Goal: Task Accomplishment & Management: Manage account settings

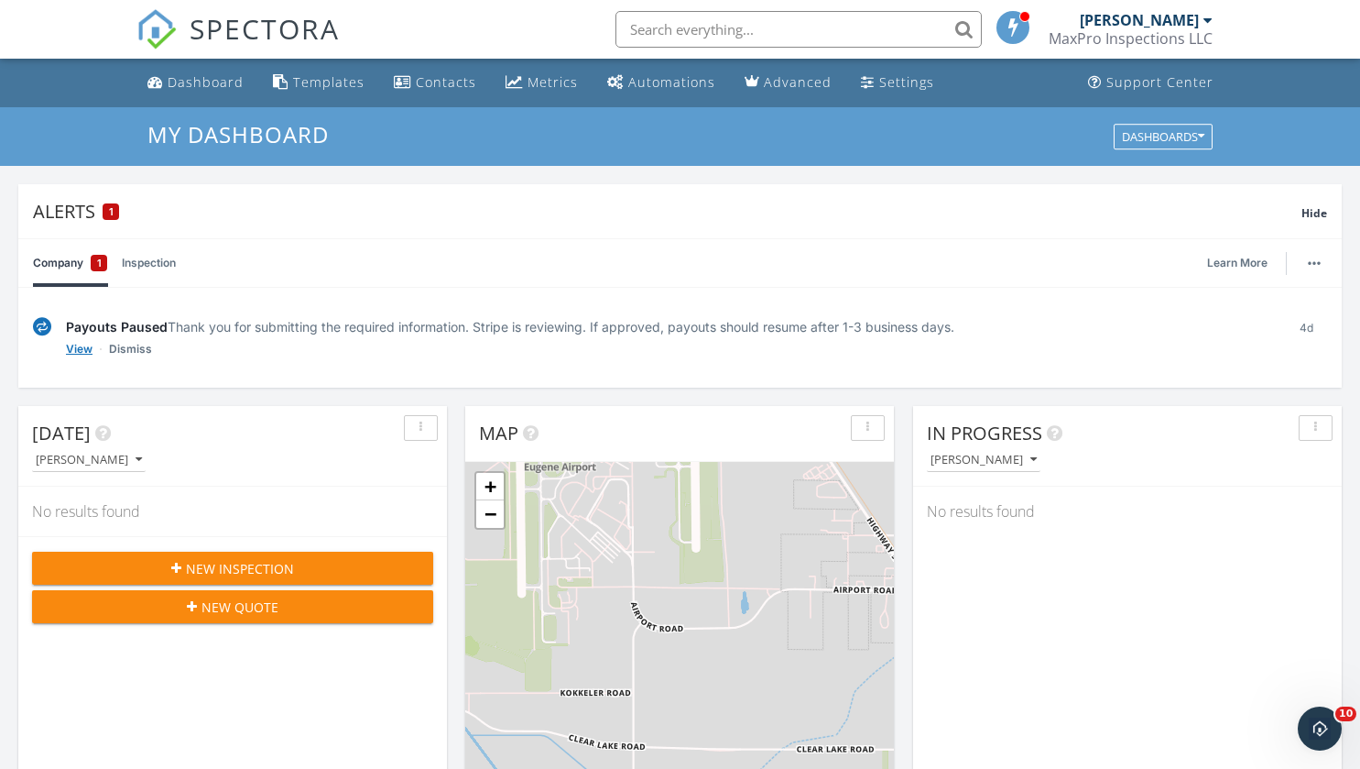
click at [82, 348] on link "View" at bounding box center [79, 349] width 27 height 18
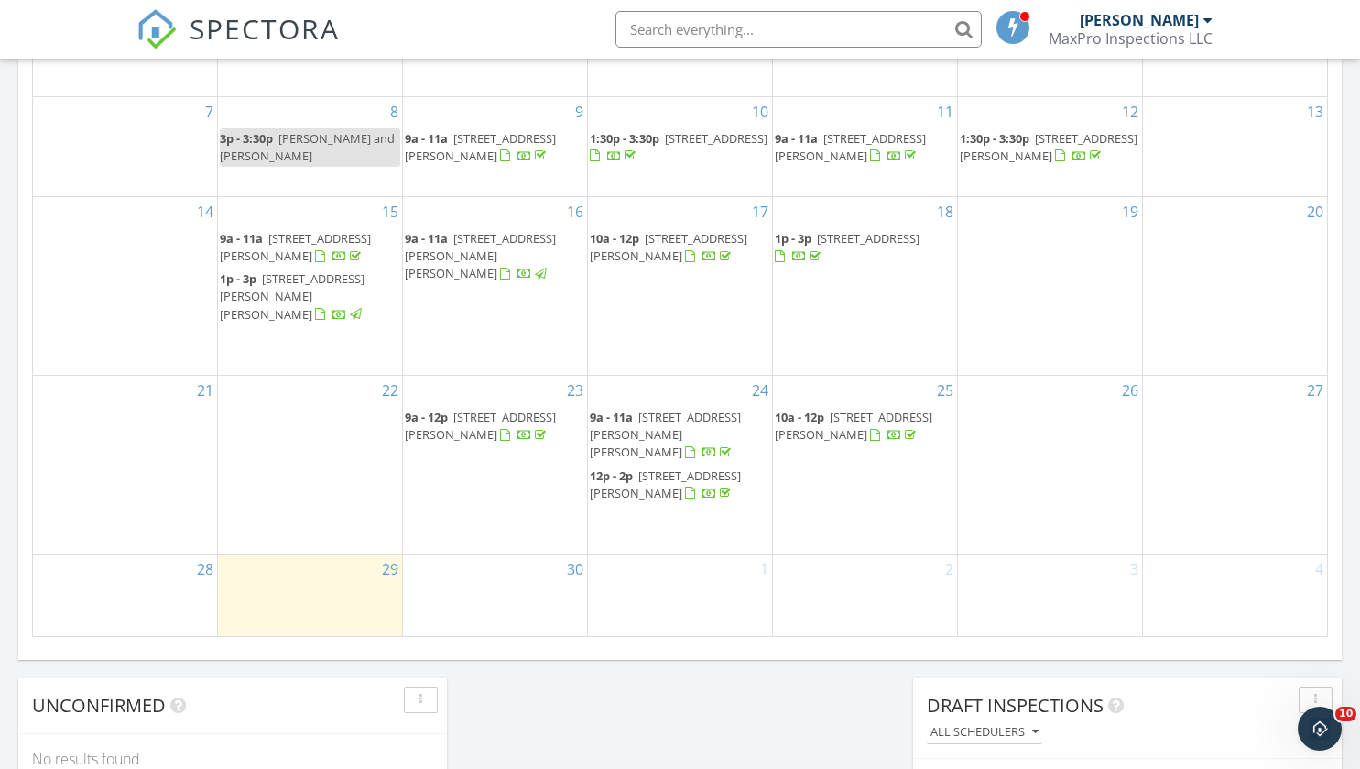
scroll to position [1197, 0]
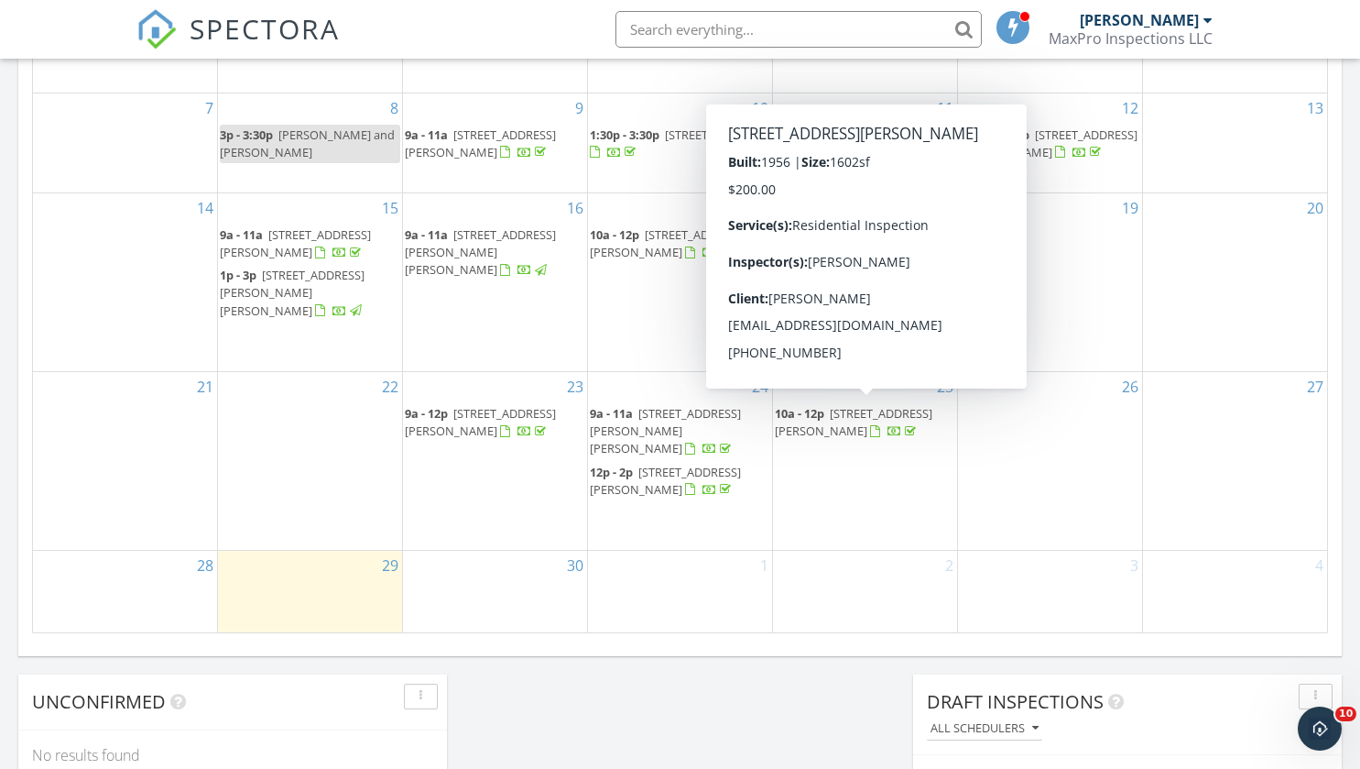
click at [867, 409] on span "[STREET_ADDRESS][PERSON_NAME]" at bounding box center [854, 422] width 158 height 34
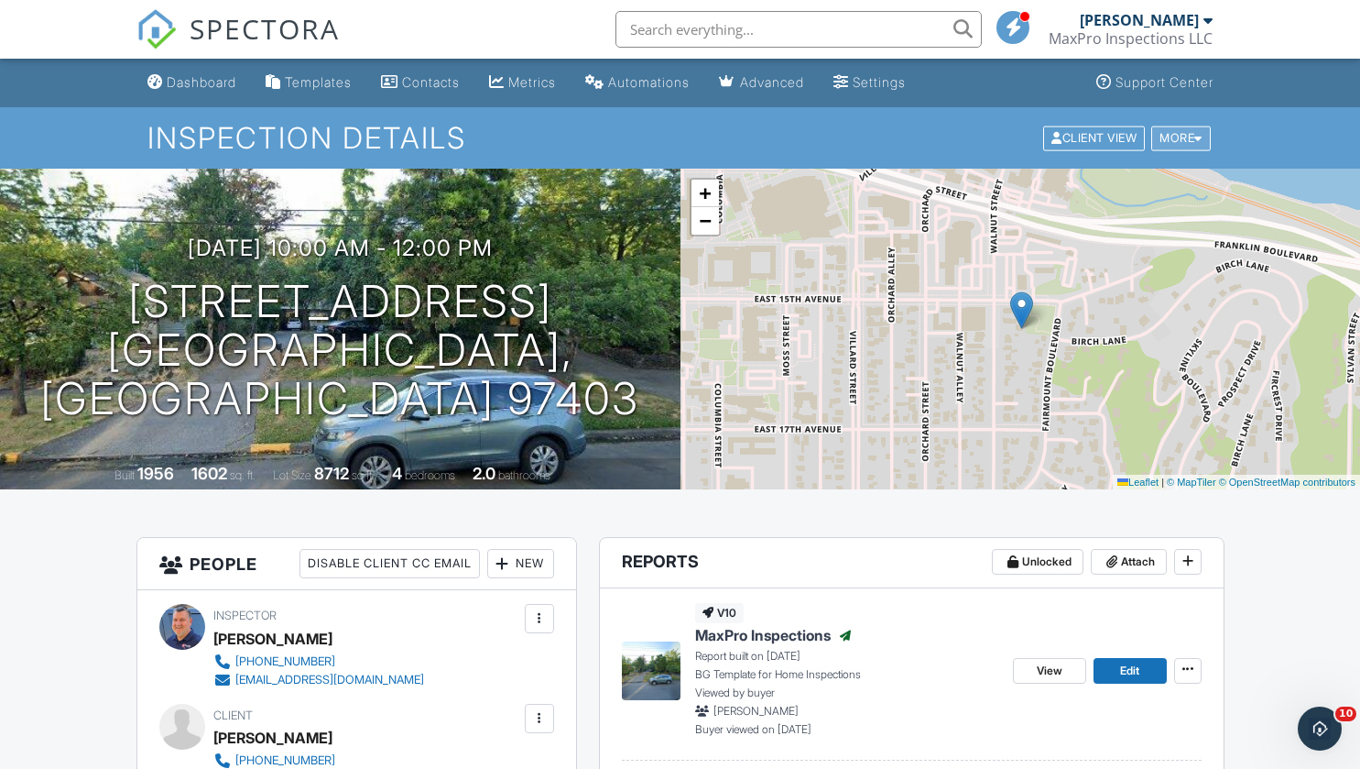
click at [1194, 136] on div "More" at bounding box center [1181, 137] width 60 height 25
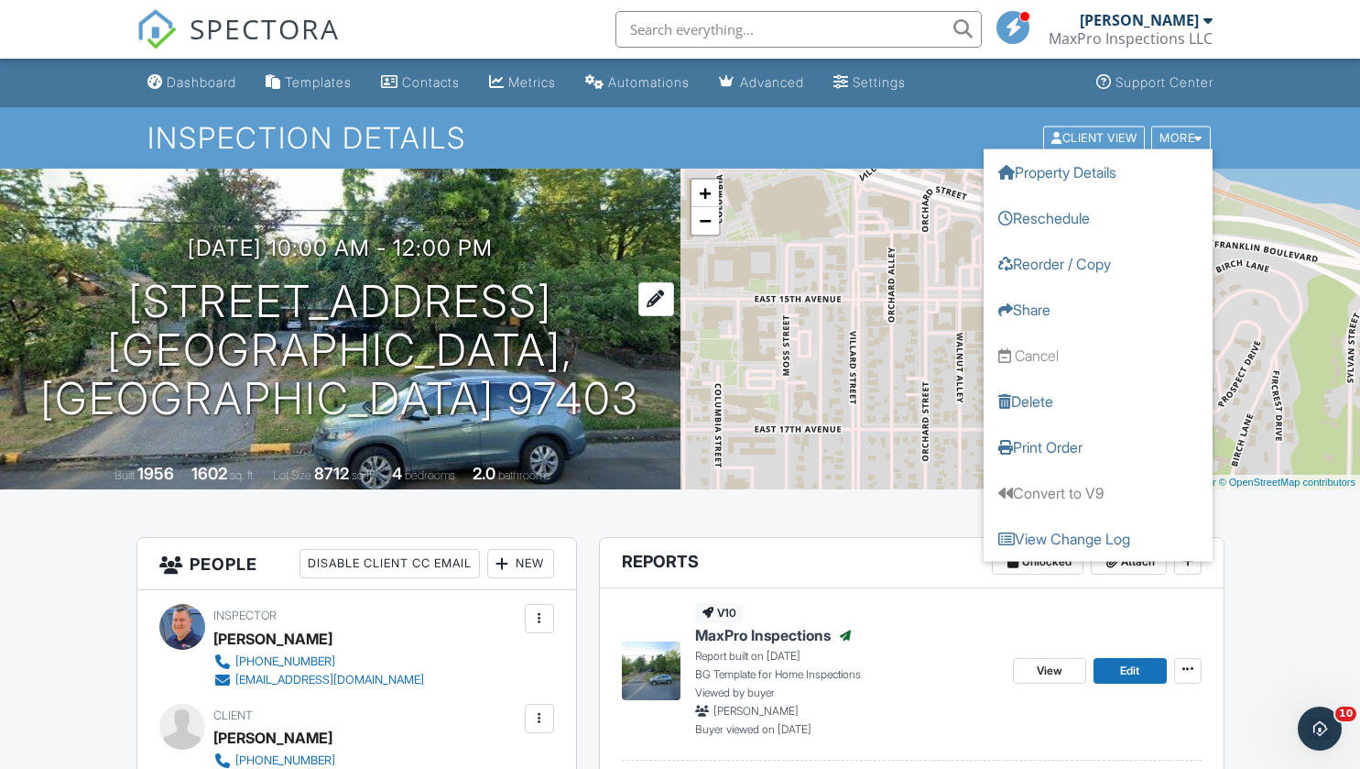
click at [413, 319] on h1 "1539 Walnut St Eugene, OR 97403" at bounding box center [340, 350] width 622 height 145
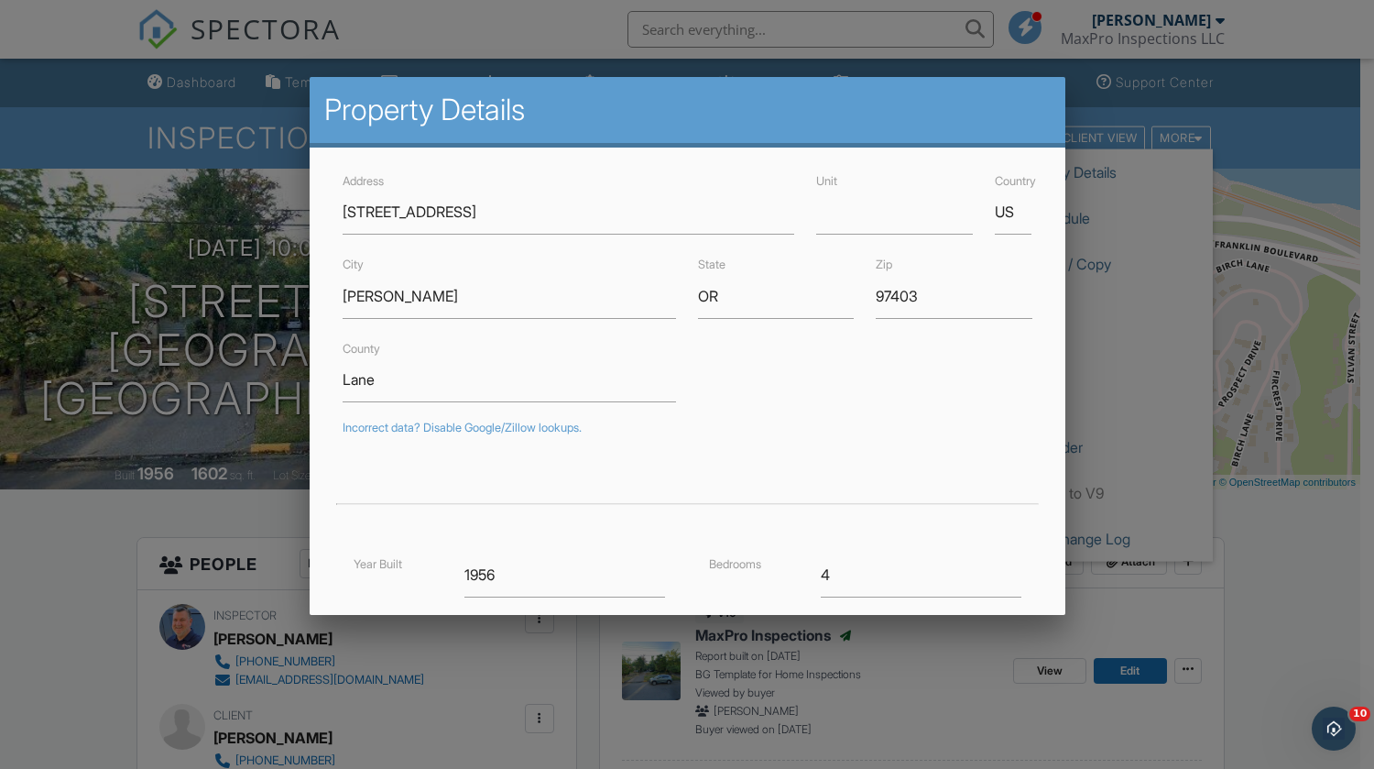
click at [1289, 110] on div at bounding box center [687, 388] width 1374 height 961
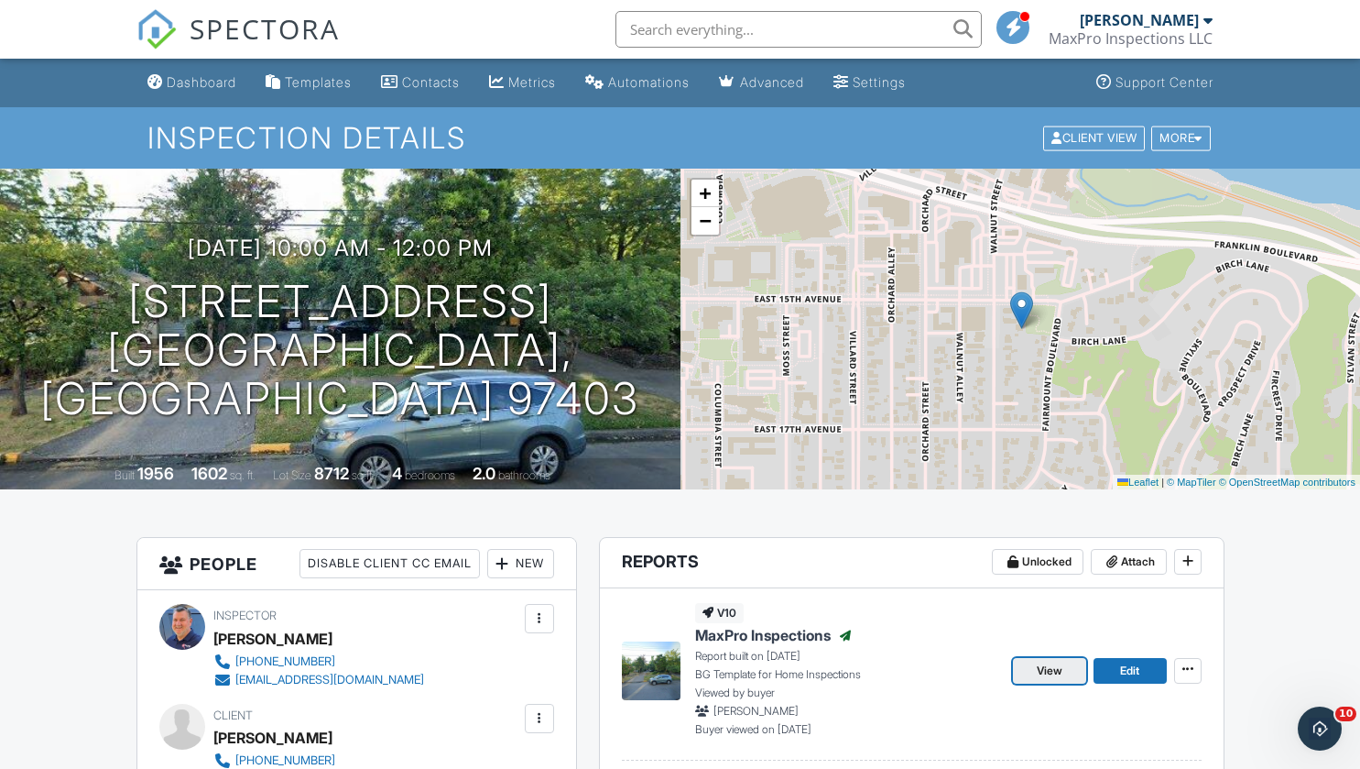
click at [1055, 671] on span "View" at bounding box center [1050, 670] width 26 height 18
